Goal: Find specific page/section: Locate a particular part of the current website

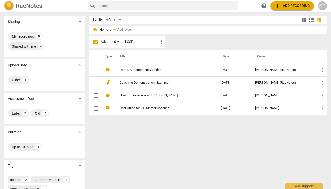
click at [130, 42] on p "Advanced A-114 CSPs" at bounding box center [130, 41] width 58 height 5
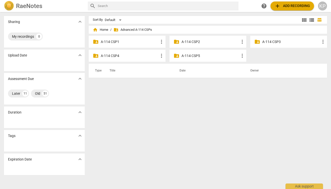
click at [118, 56] on p "A-114 CSP4" at bounding box center [130, 55] width 58 height 5
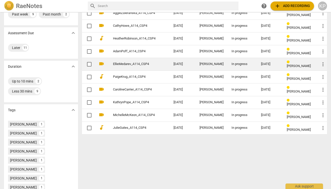
scroll to position [58, 0]
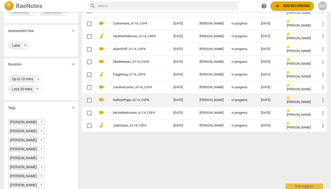
click at [134, 101] on link "KathrynPope_A114_CSP4" at bounding box center [134, 100] width 43 height 4
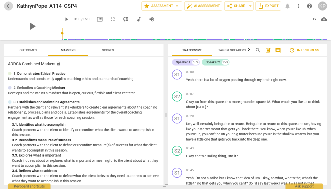
click at [8, 5] on span "arrow_back" at bounding box center [9, 6] width 6 height 6
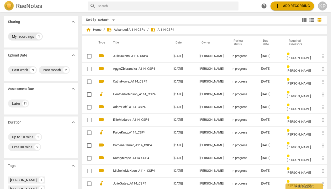
click at [22, 37] on div "My recordings" at bounding box center [23, 36] width 22 height 5
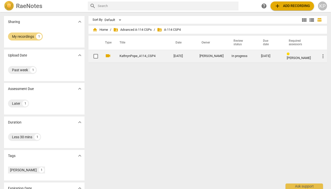
click at [323, 57] on span "more_vert" at bounding box center [323, 56] width 6 height 6
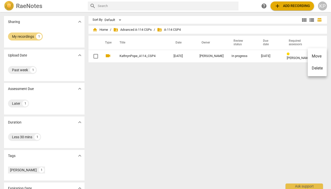
click at [58, 38] on div at bounding box center [165, 94] width 331 height 189
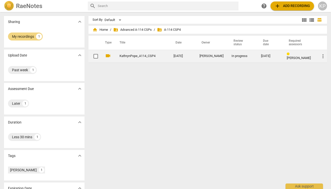
click at [141, 56] on link "KathrynPope_A114_CSP4" at bounding box center [138, 56] width 36 height 4
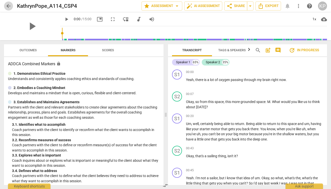
click at [6, 7] on span "arrow_back" at bounding box center [9, 6] width 6 height 6
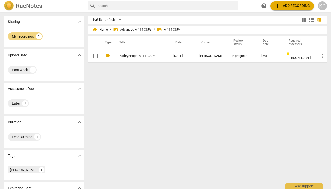
click at [132, 29] on span "folder_shared Advanced A-114 CSPs" at bounding box center [132, 29] width 39 height 5
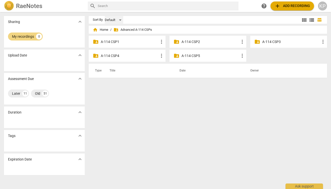
click at [118, 18] on div "Default" at bounding box center [114, 20] width 19 height 8
click at [160, 13] on div at bounding box center [165, 94] width 331 height 189
click at [113, 55] on p "A-114 CSP4" at bounding box center [130, 55] width 58 height 5
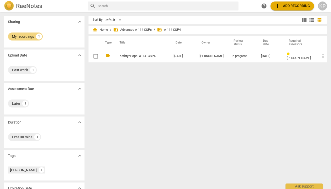
click at [311, 19] on span "view_list" at bounding box center [312, 20] width 6 height 6
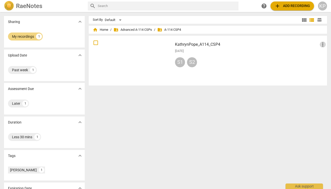
click at [321, 44] on span "more_vert" at bounding box center [323, 45] width 6 height 6
click at [227, 44] on div at bounding box center [165, 94] width 331 height 189
click at [98, 42] on input "checkbox" at bounding box center [96, 43] width 11 height 6
checkbox input "false"
click at [262, 6] on span "help" at bounding box center [264, 6] width 6 height 6
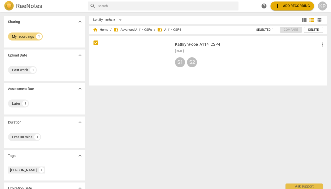
scroll to position [4, 0]
